Goal: Find specific page/section: Find specific page/section

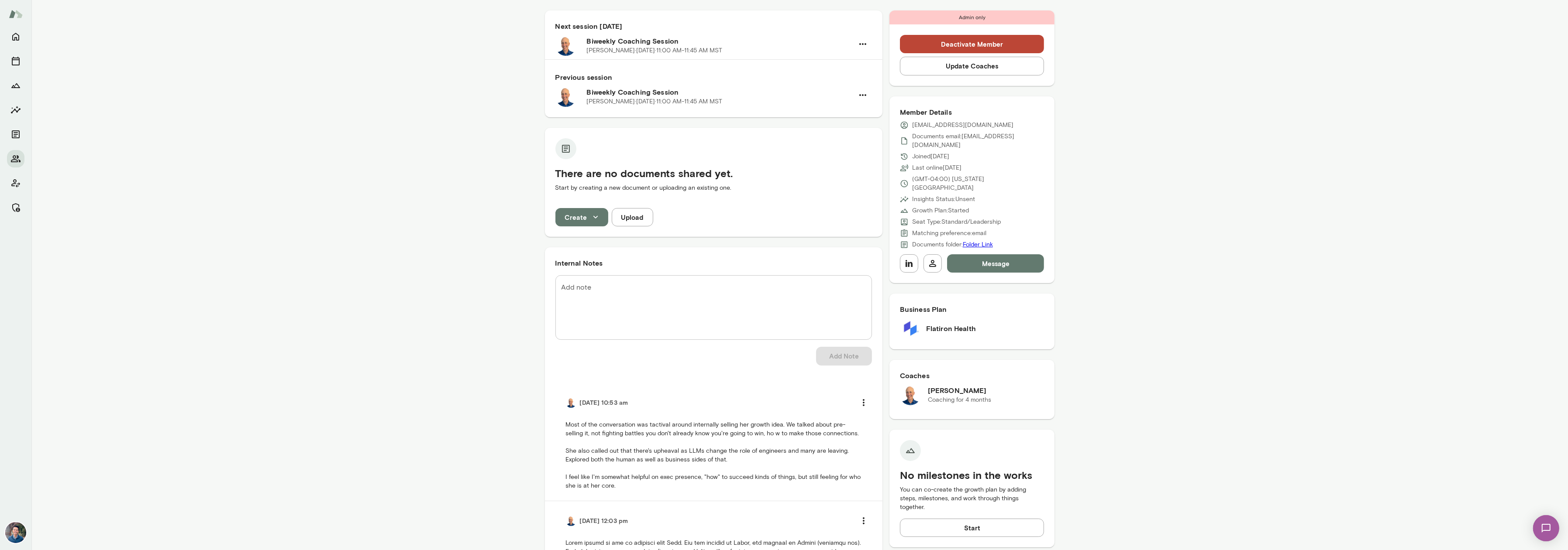
scroll to position [82, 0]
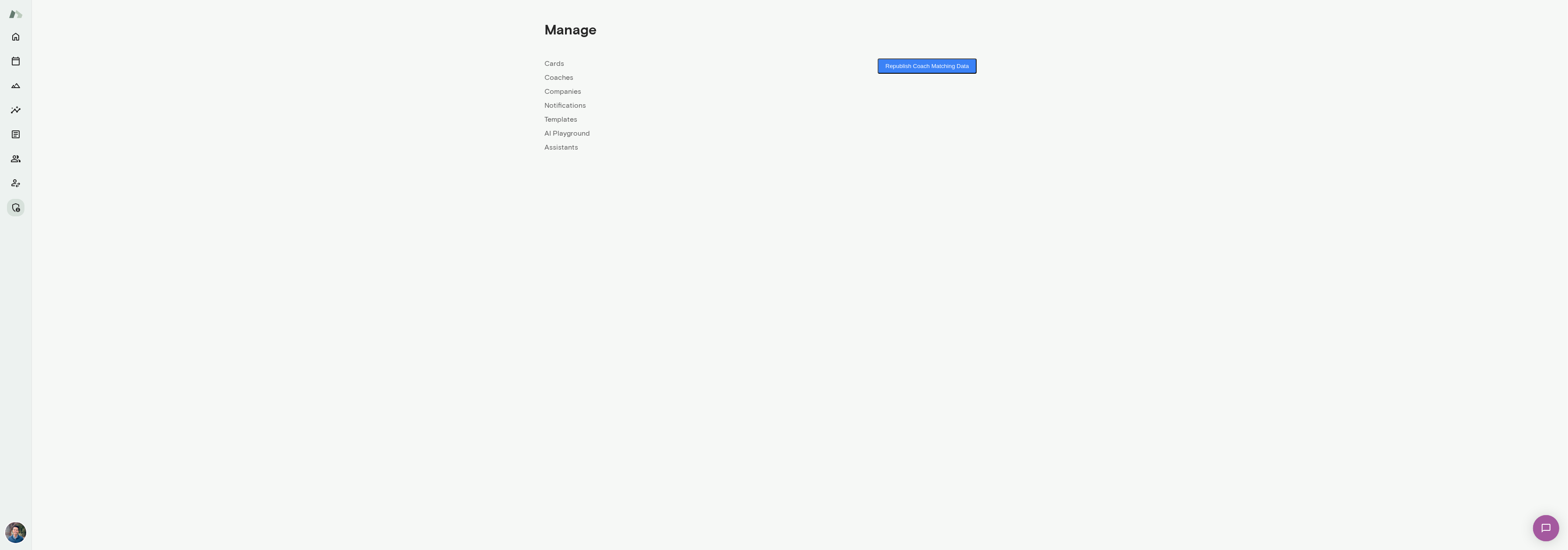
click at [559, 77] on link "Coaches" at bounding box center [672, 77] width 255 height 10
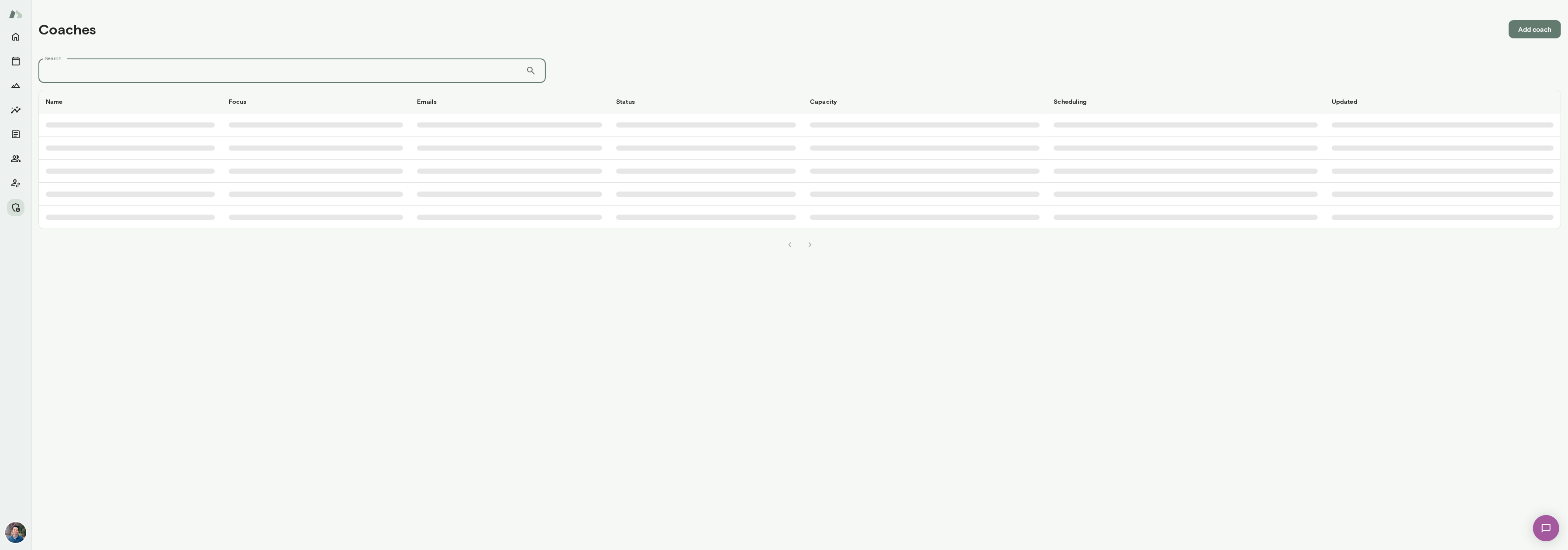
click at [387, 80] on input "Search..." at bounding box center [282, 71] width 487 height 25
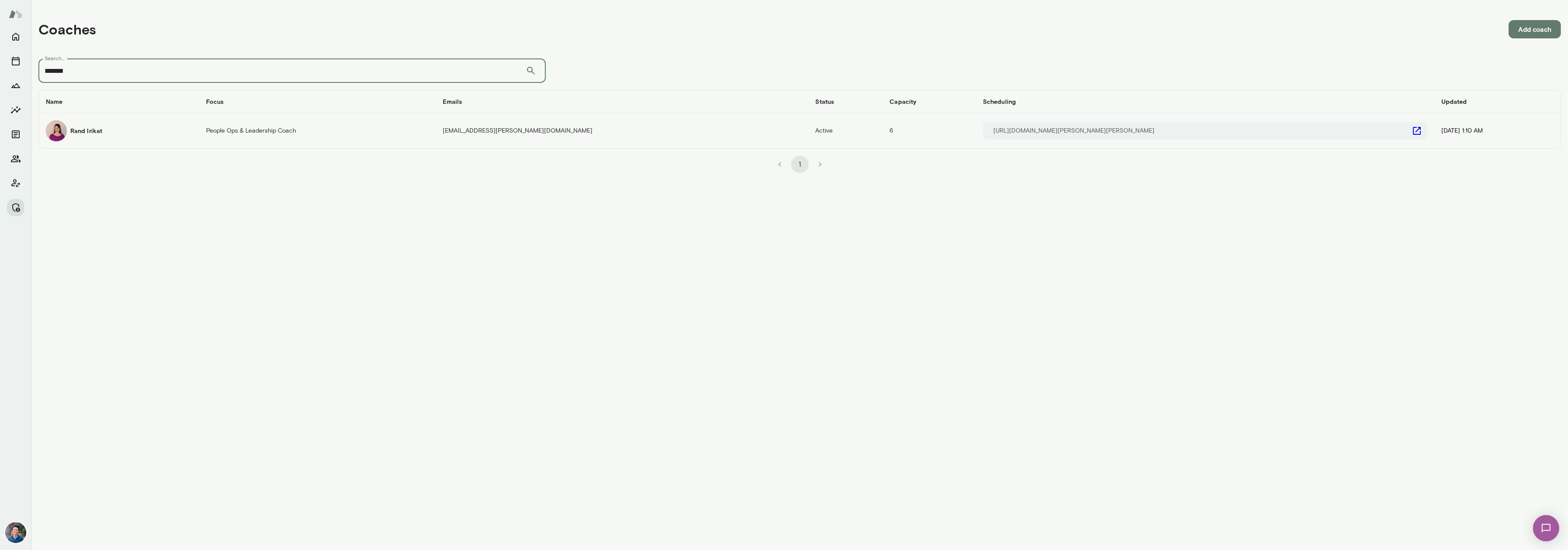
type input "*******"
click at [108, 130] on div "Rand Irikat" at bounding box center [119, 131] width 146 height 21
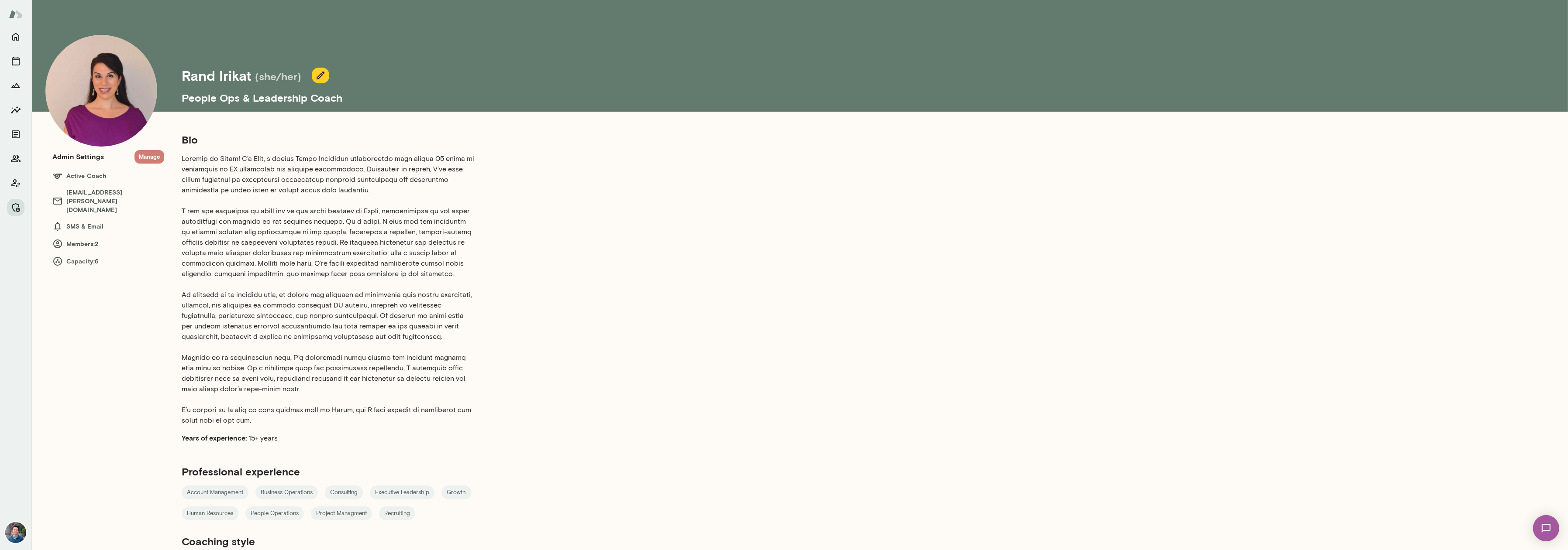
click at [151, 155] on button "Manage" at bounding box center [149, 157] width 30 height 14
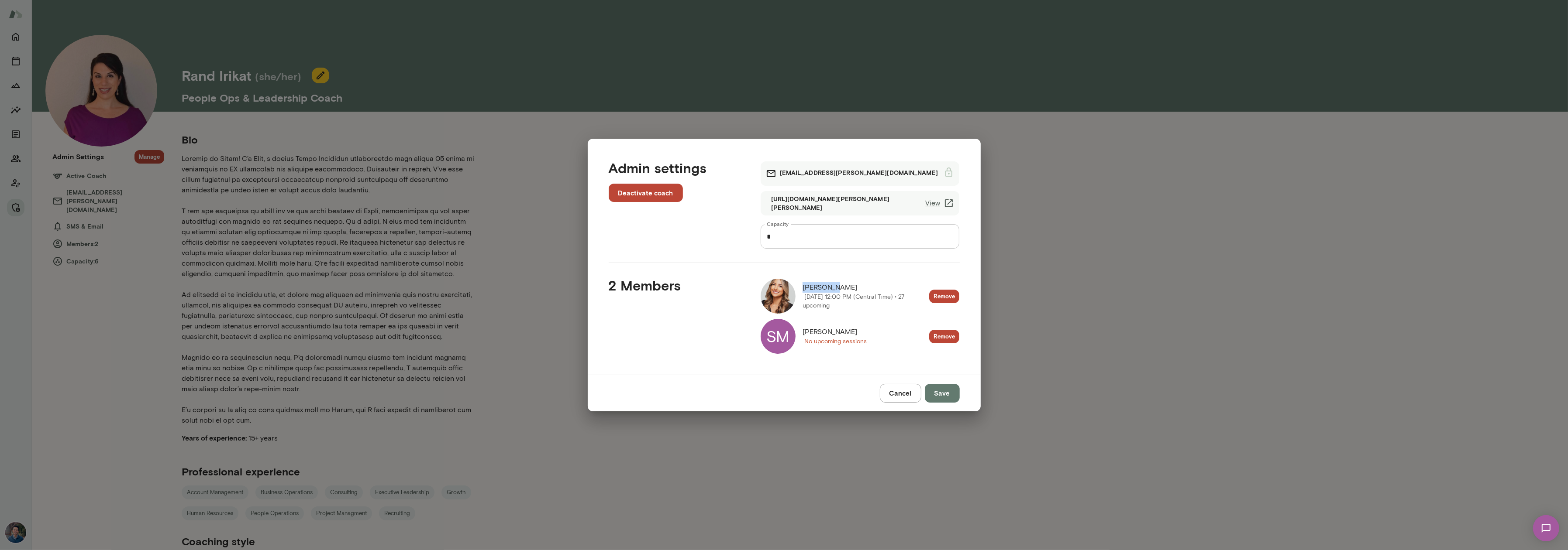
drag, startPoint x: 835, startPoint y: 288, endPoint x: 800, endPoint y: 288, distance: 35.0
click at [800, 288] on div "[PERSON_NAME] [DATE] 12:00 PM (Central Time) • 27 upcoming" at bounding box center [845, 296] width 169 height 35
copy span "[PERSON_NAME]"
click at [20, 166] on div "Admin settings Deactivate coach [PERSON_NAME][EMAIL_ADDRESS][PERSON_NAME][DOMAI…" at bounding box center [784, 275] width 1568 height 550
click at [20, 159] on div "Admin settings Deactivate coach [PERSON_NAME][EMAIL_ADDRESS][PERSON_NAME][DOMAI…" at bounding box center [784, 275] width 1568 height 550
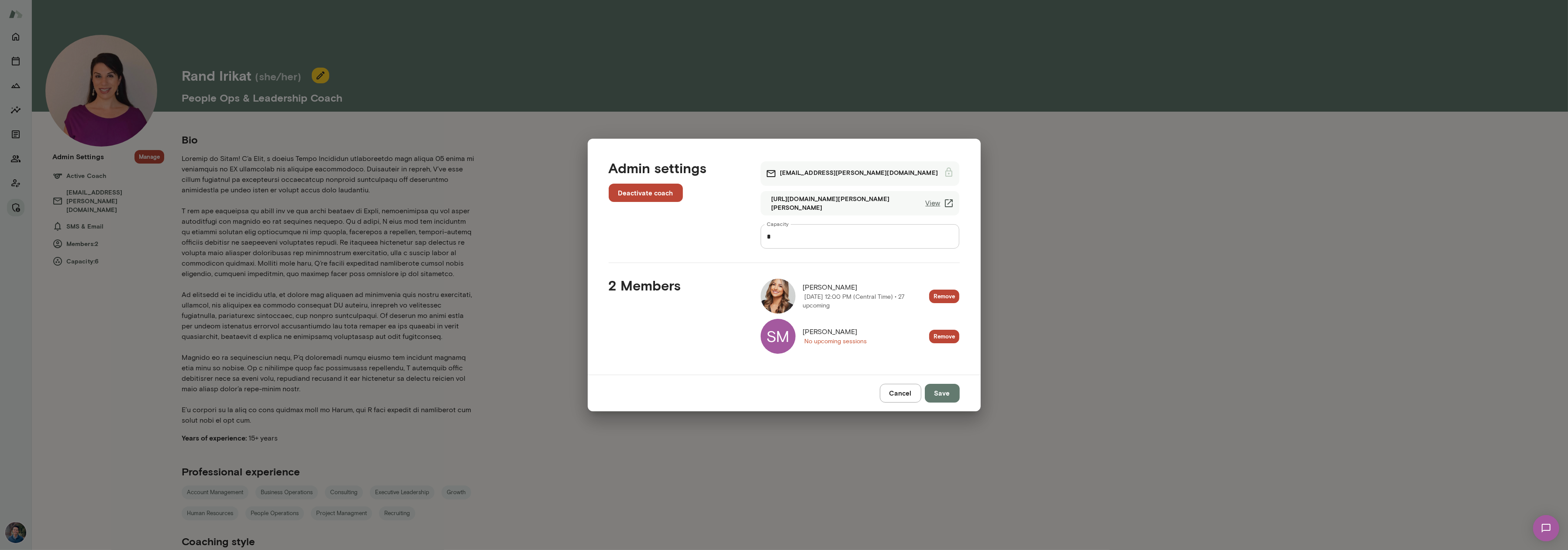
drag, startPoint x: 15, startPoint y: 159, endPoint x: 591, endPoint y: 278, distance: 588.2
click at [25, 161] on div "Admin settings Deactivate coach [PERSON_NAME][EMAIL_ADDRESS][PERSON_NAME][DOMAI…" at bounding box center [784, 275] width 1568 height 550
drag, startPoint x: 799, startPoint y: 284, endPoint x: 773, endPoint y: 296, distance: 28.6
click at [792, 289] on div "[PERSON_NAME] [DATE] 12:00 PM (Central Time) • 27 upcoming" at bounding box center [845, 296] width 169 height 35
click at [773, 296] on img at bounding box center [778, 296] width 35 height 35
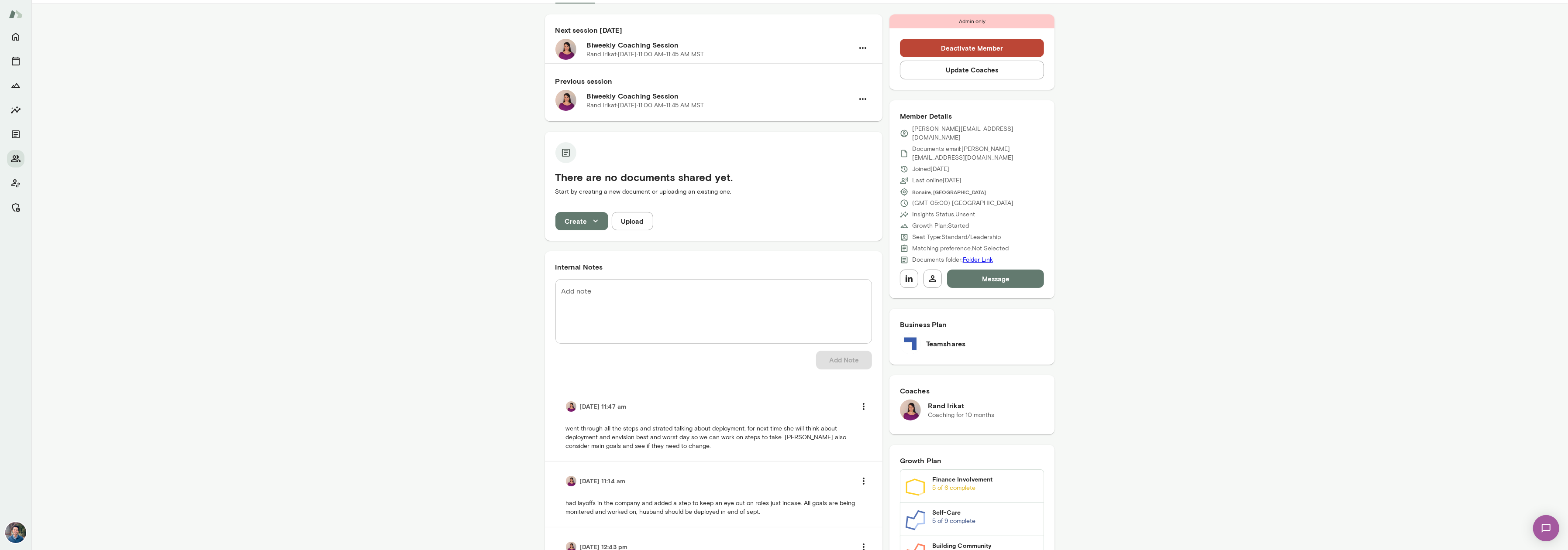
scroll to position [96, 0]
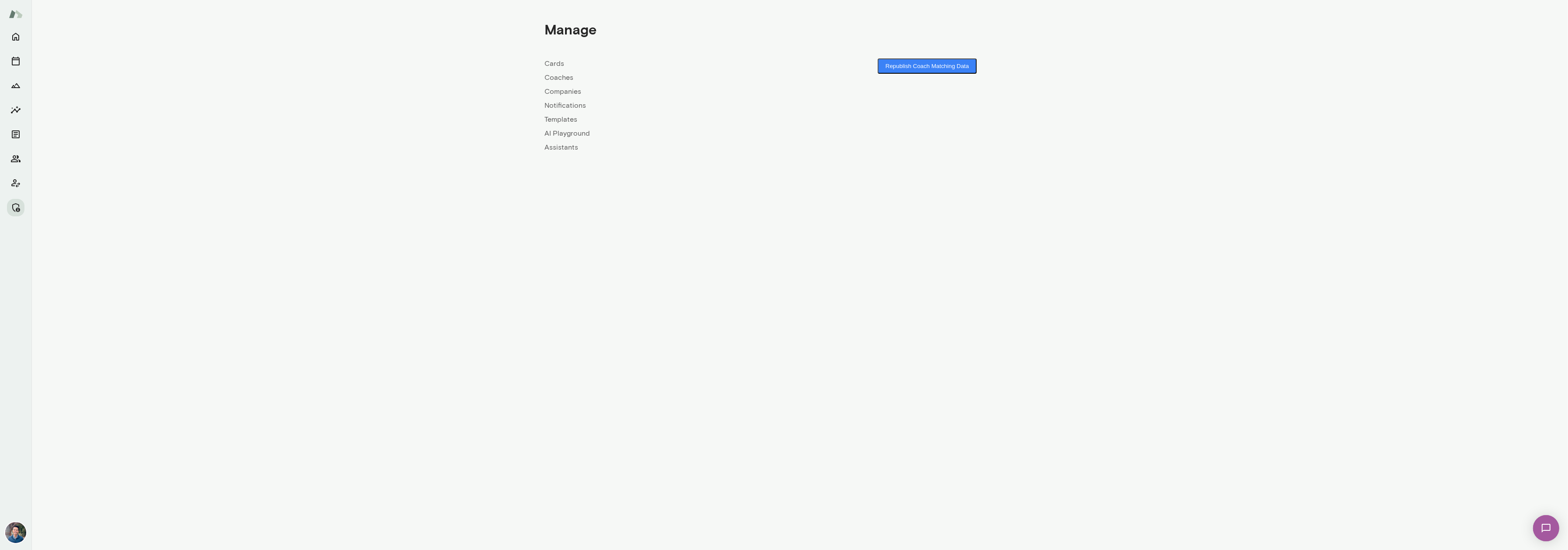
click at [559, 77] on link "Coaches" at bounding box center [672, 77] width 255 height 10
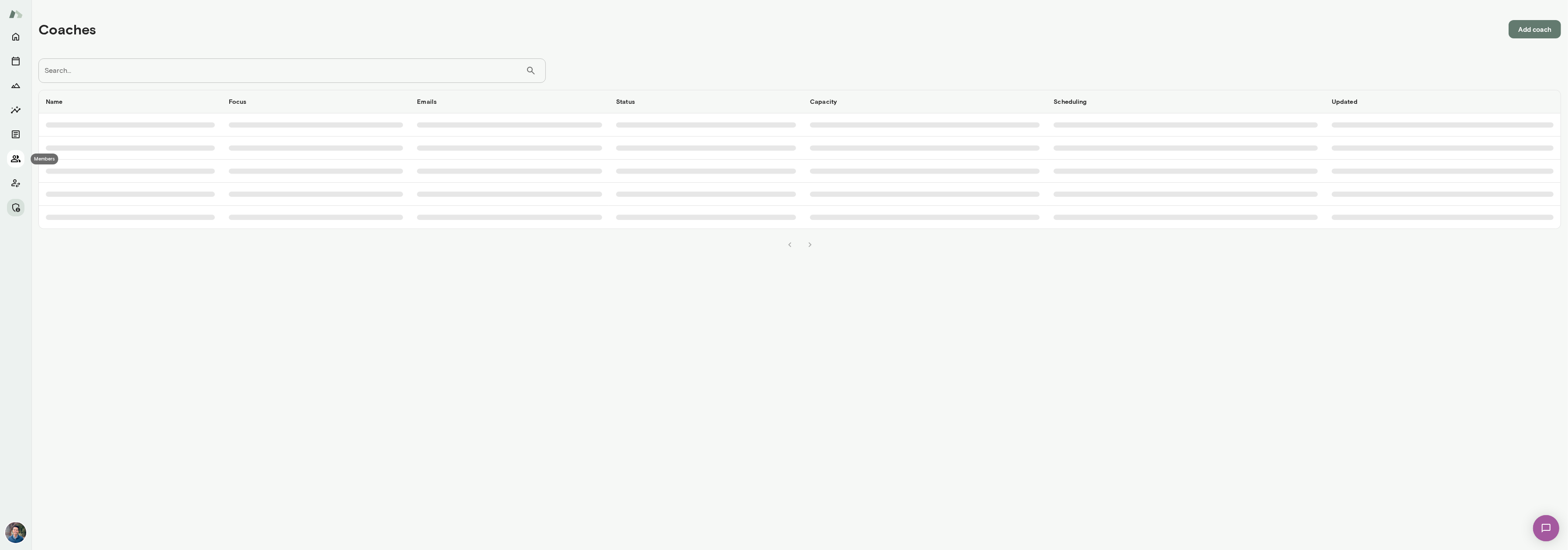
click at [15, 162] on icon "Members" at bounding box center [16, 159] width 10 height 7
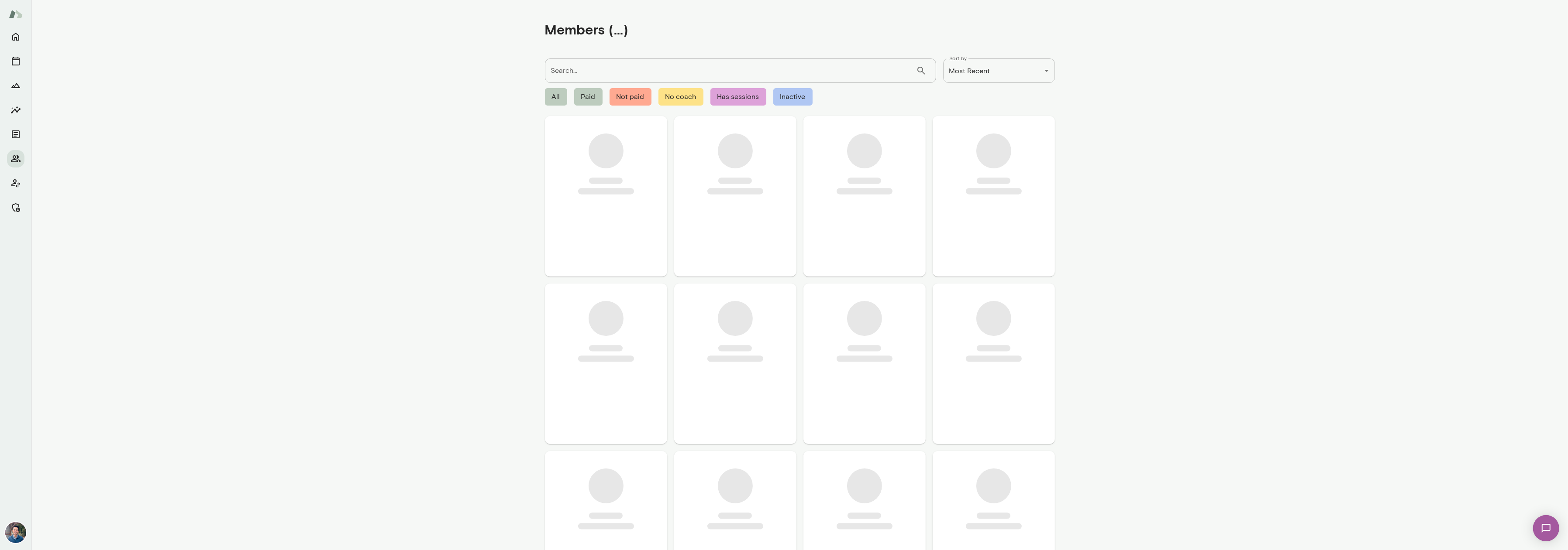
click at [559, 68] on input "Search..." at bounding box center [730, 71] width 371 height 25
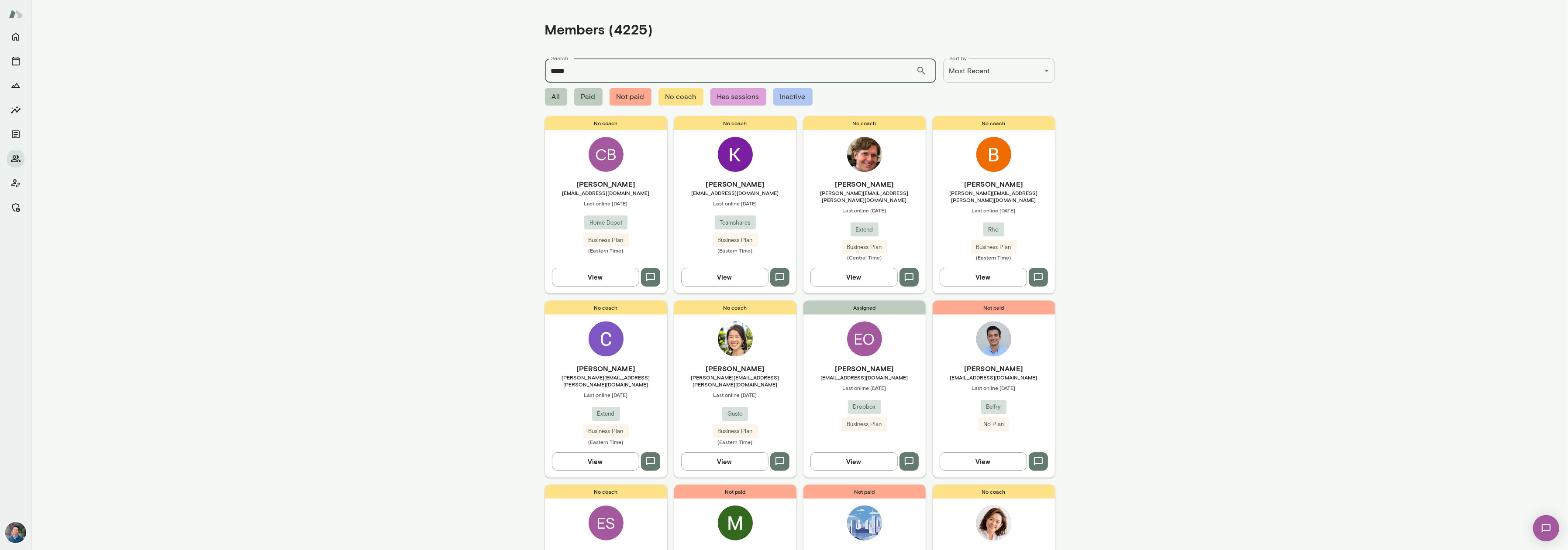
type input "*****"
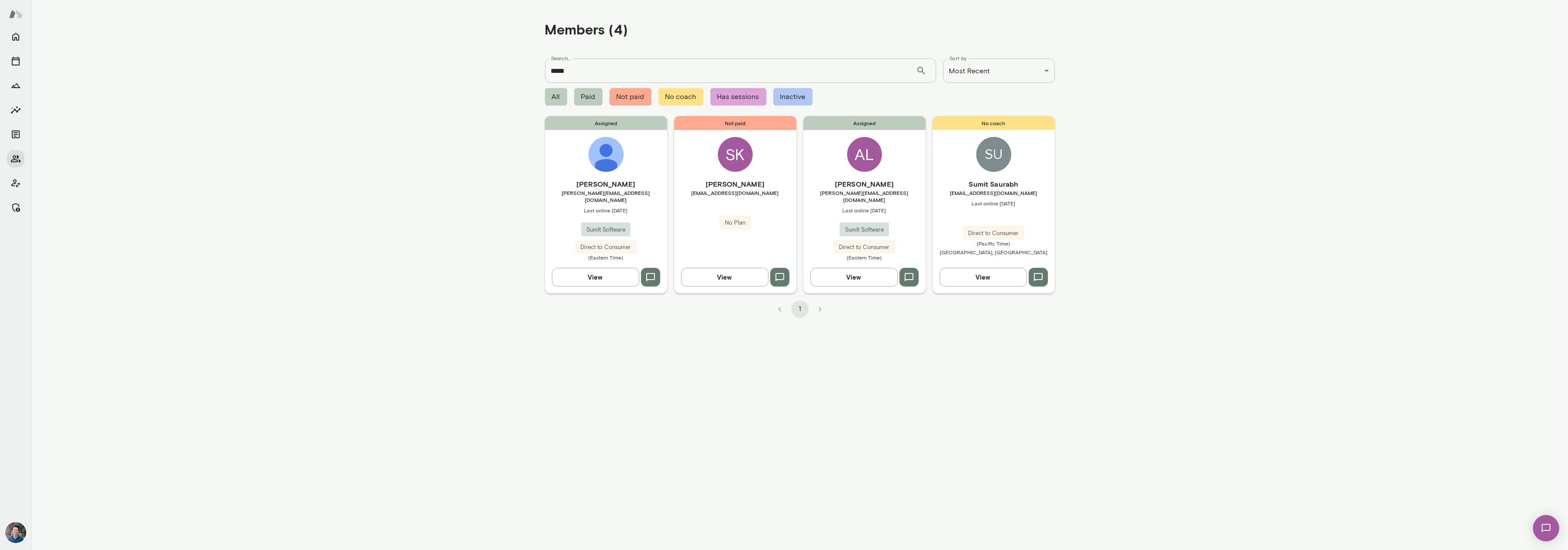
click at [873, 185] on h6 "Alexandre Lin" at bounding box center [864, 183] width 122 height 10
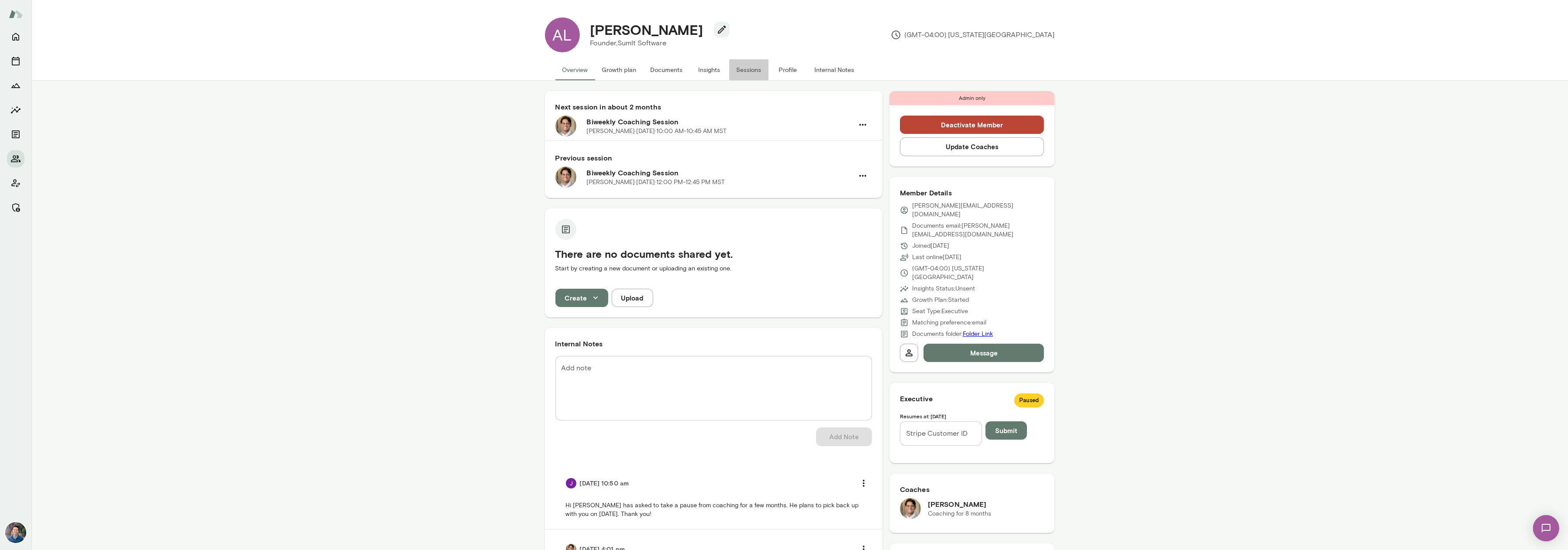
click at [761, 70] on button "Sessions" at bounding box center [749, 70] width 40 height 21
